Goal: Task Accomplishment & Management: Manage account settings

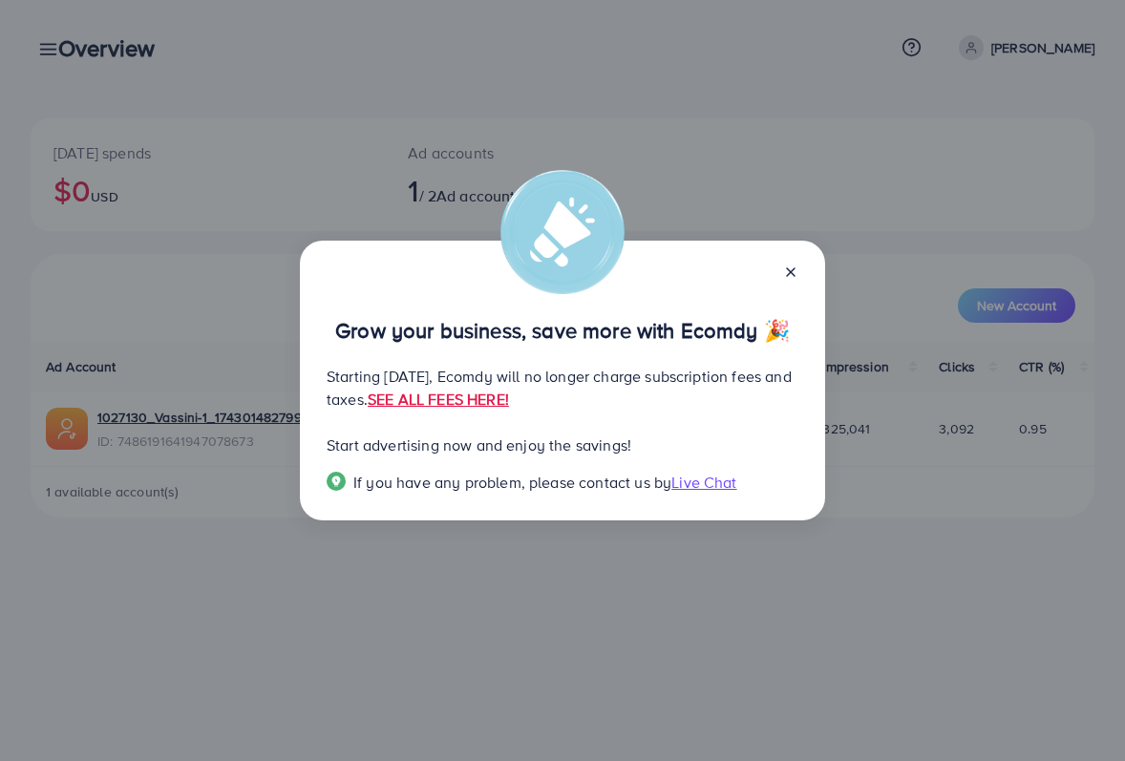
click at [795, 274] on icon at bounding box center [790, 272] width 15 height 15
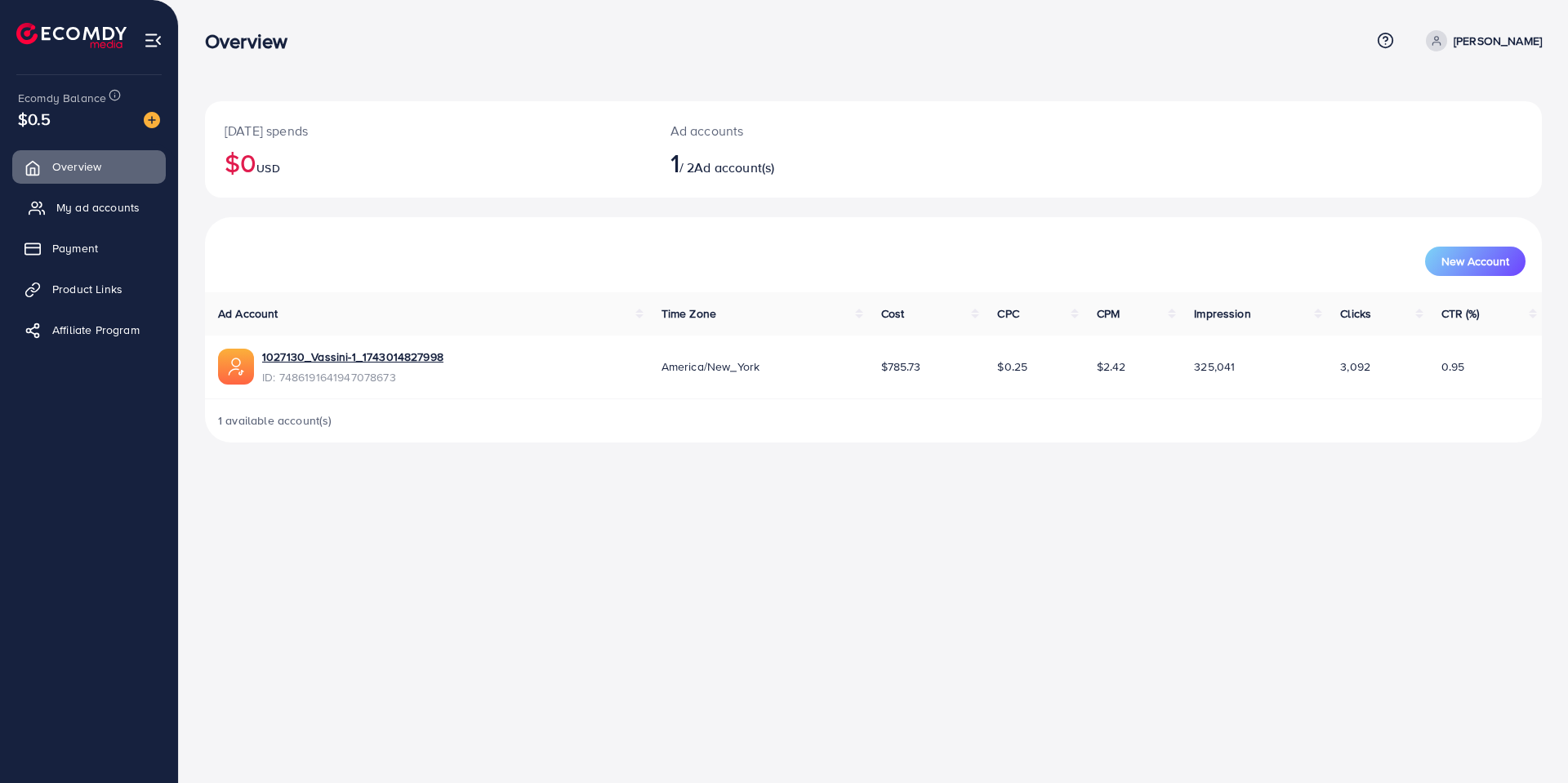
click at [86, 207] on span "My ad accounts" at bounding box center [97, 207] width 83 height 16
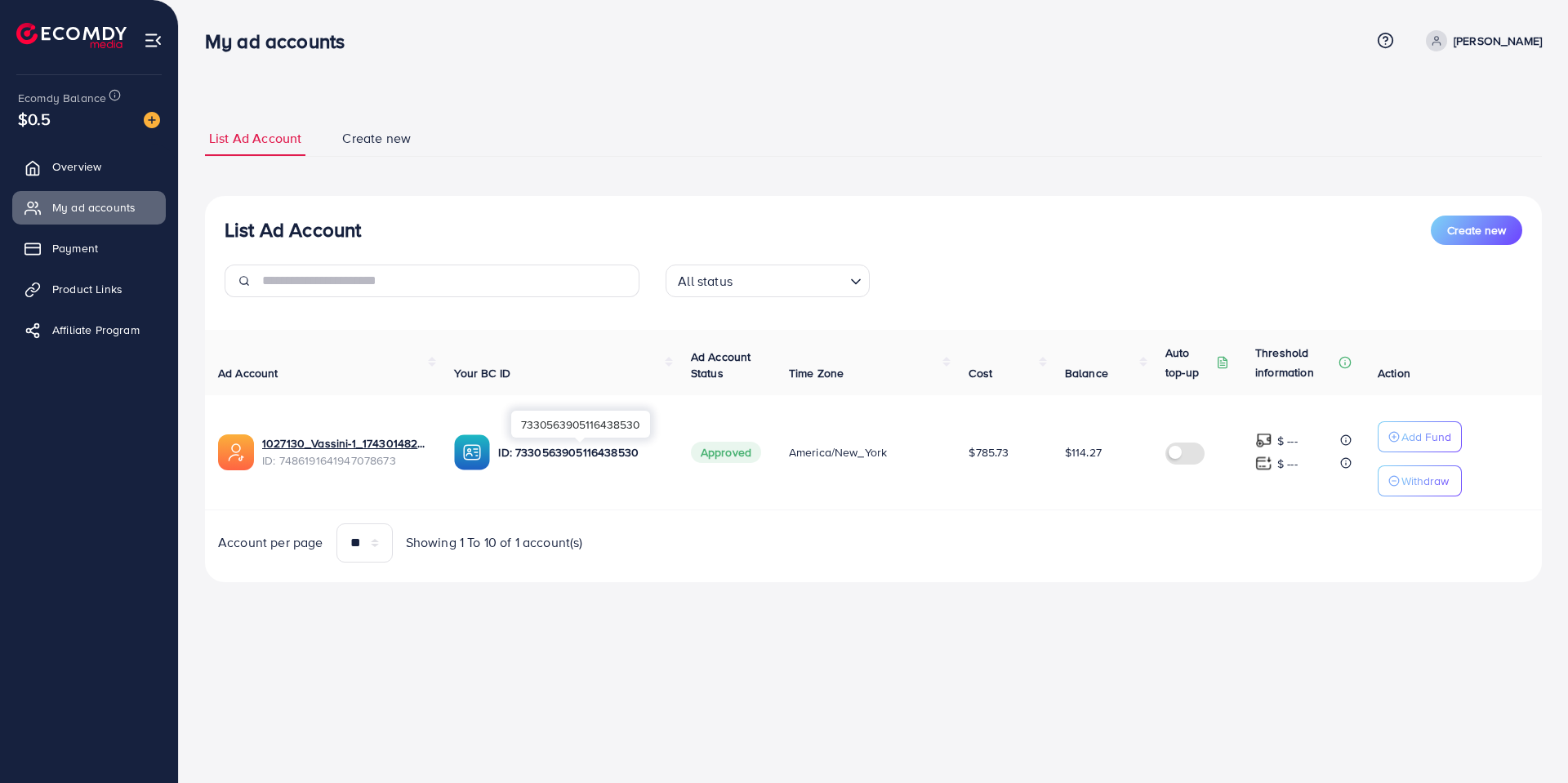
click at [469, 455] on img at bounding box center [472, 452] width 36 height 36
click at [557, 453] on p "ID: 7330563905116438530" at bounding box center [581, 452] width 166 height 20
